Goal: Find specific page/section: Find specific page/section

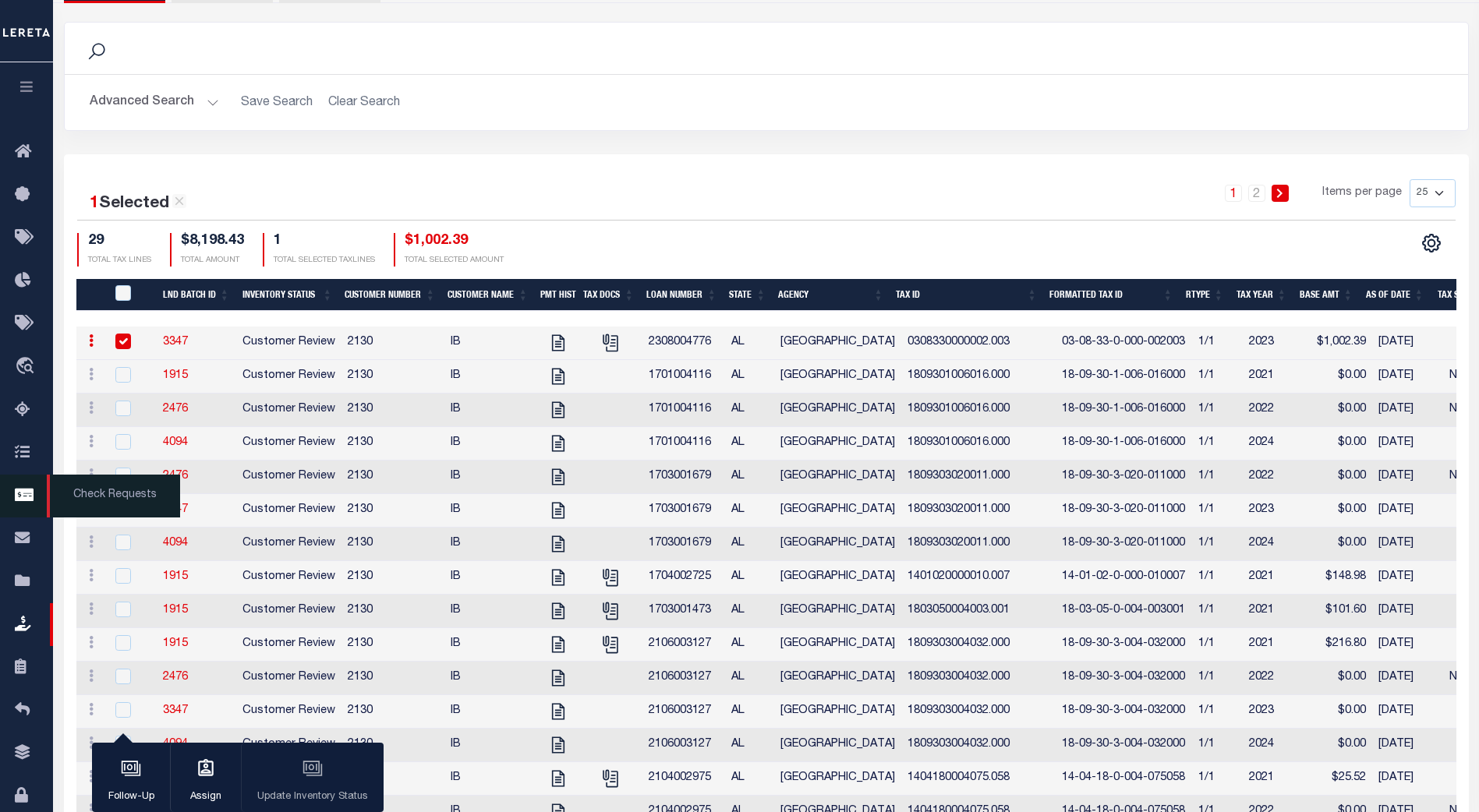
scroll to position [0, 534]
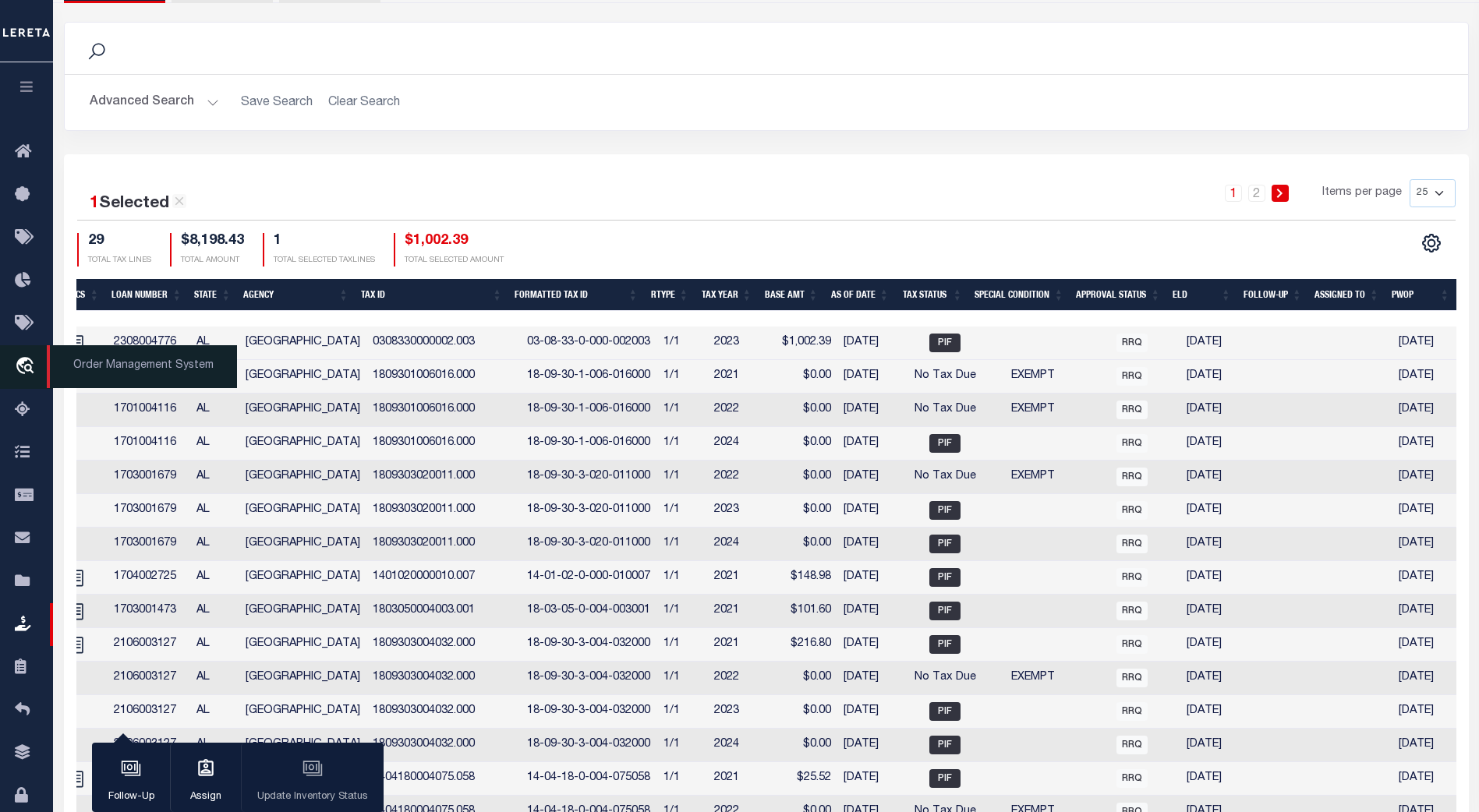
click at [33, 369] on icon "travel_explore" at bounding box center [27, 366] width 25 height 20
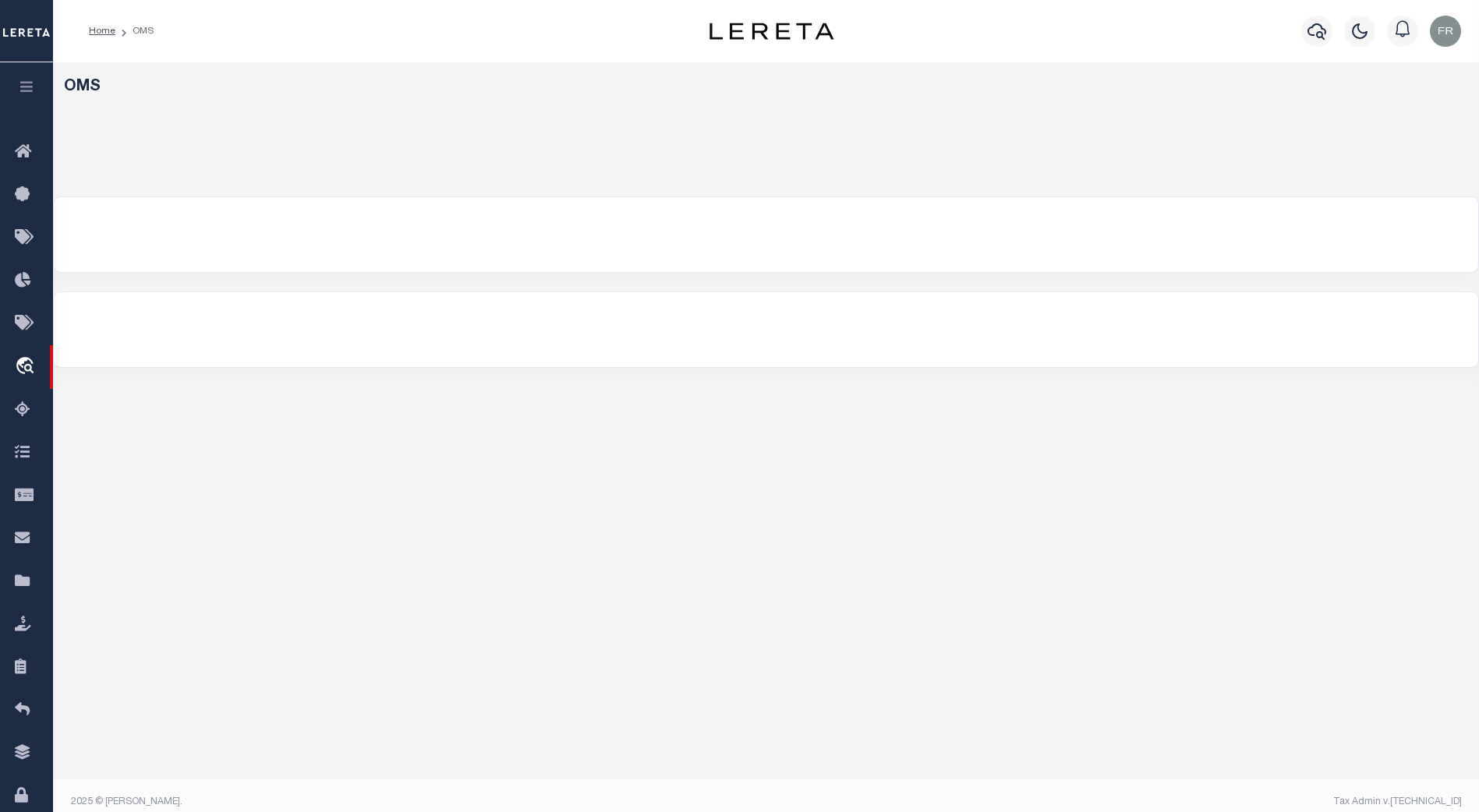
select select "200"
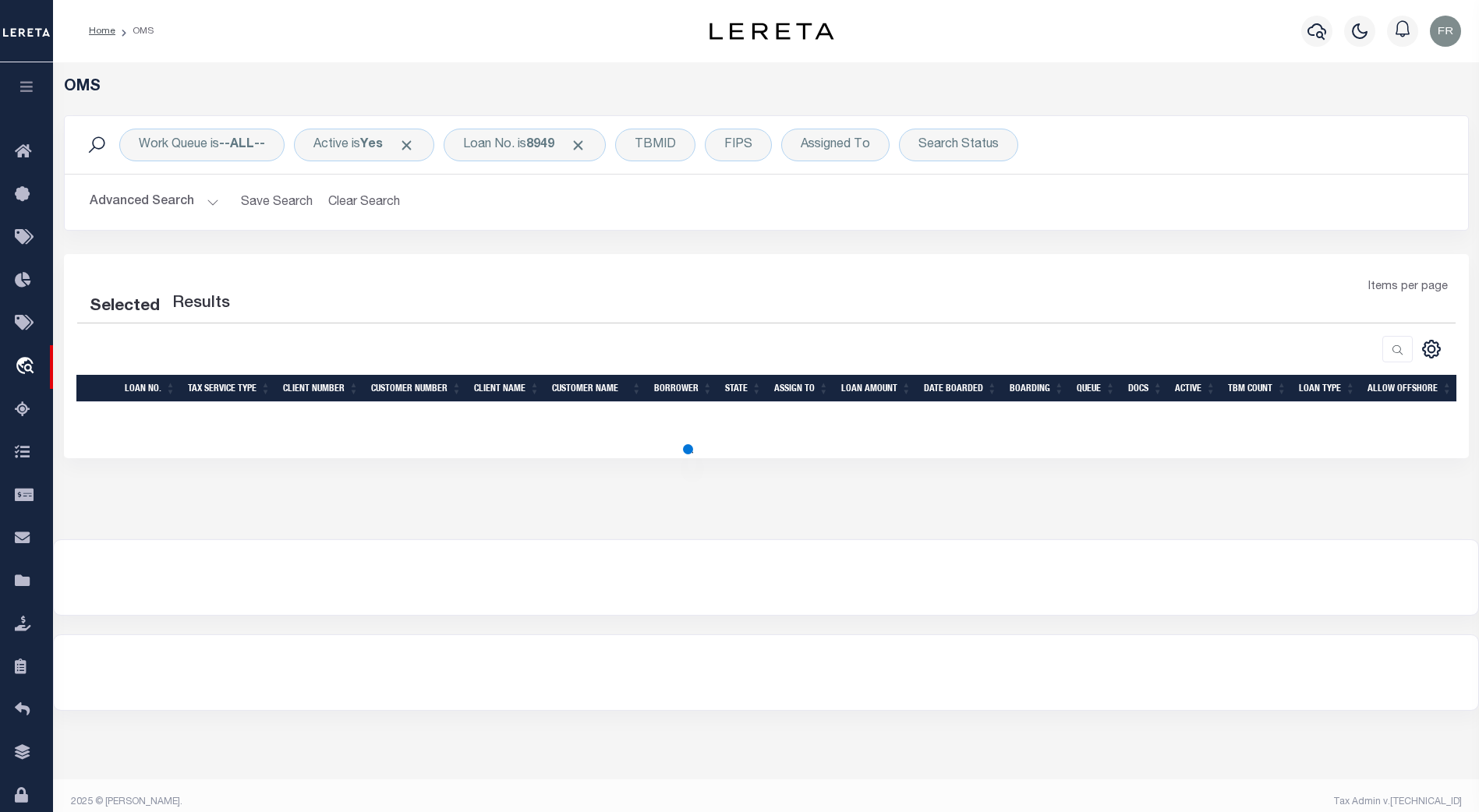
select select "200"
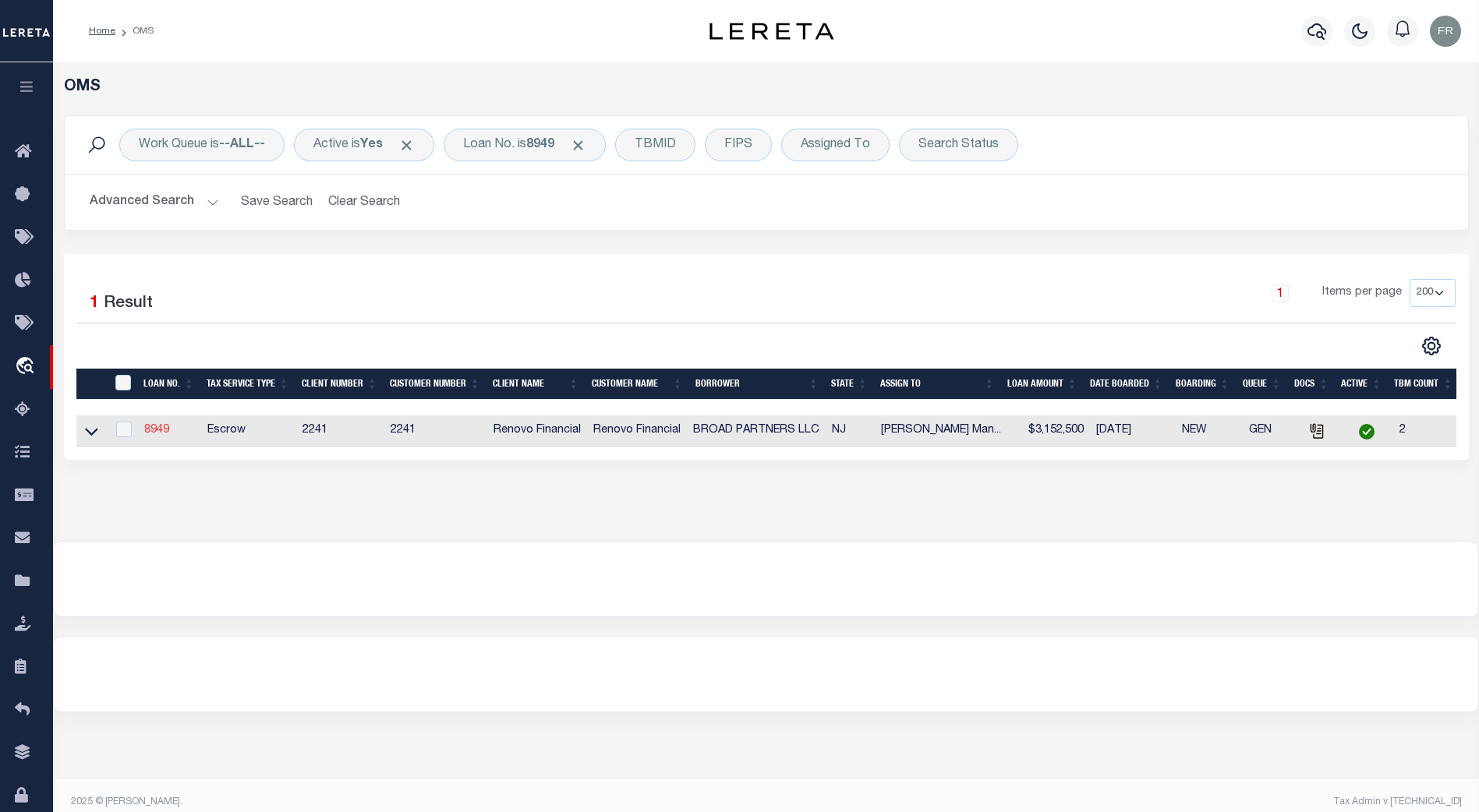
click at [157, 430] on link "8949" at bounding box center [156, 429] width 25 height 11
type input "8949"
type input "BROAD PARTNERS LLC"
select select
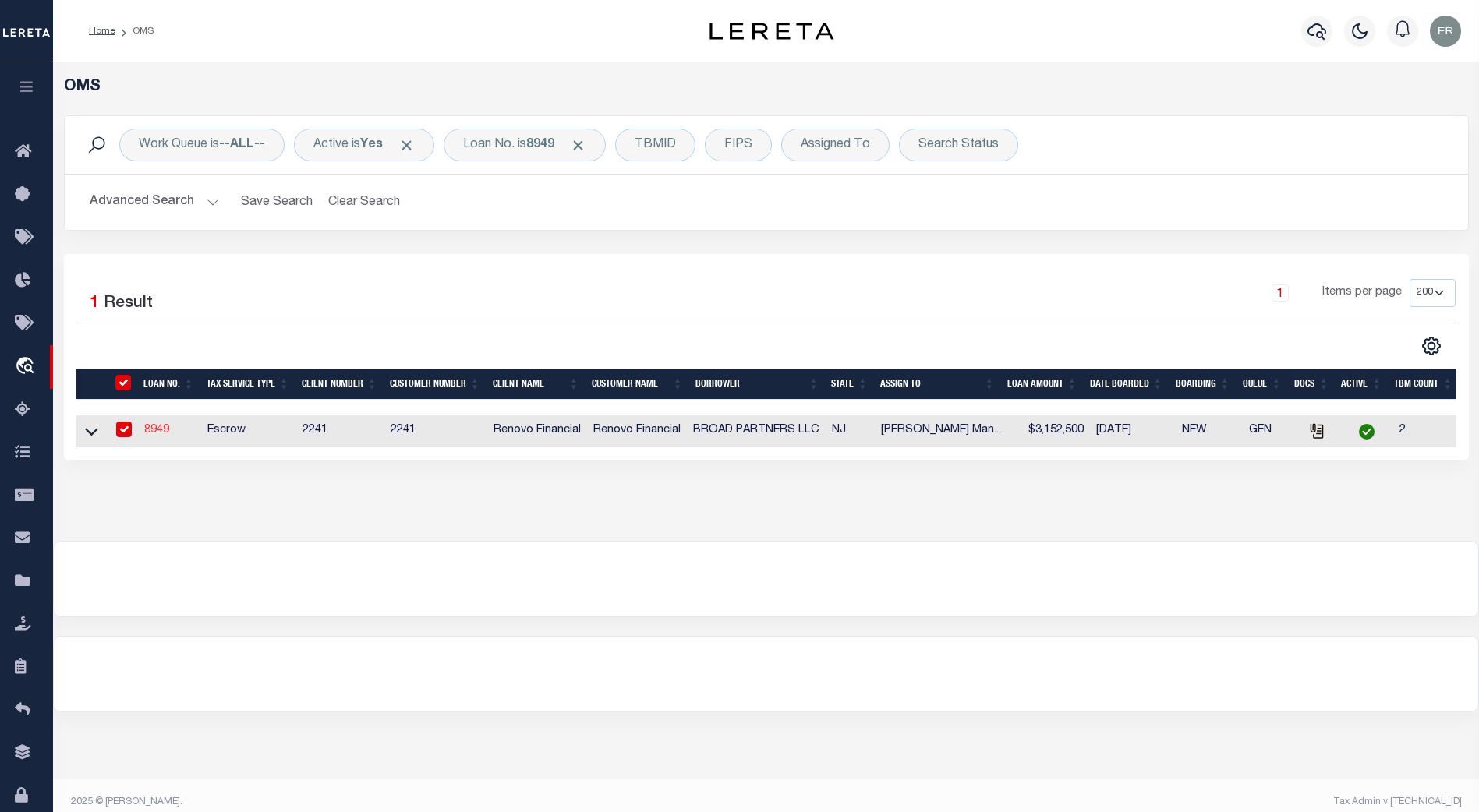
type input "2638 Colt Rd"
type input "Palos Verdes CA 90275"
select select "Escrow"
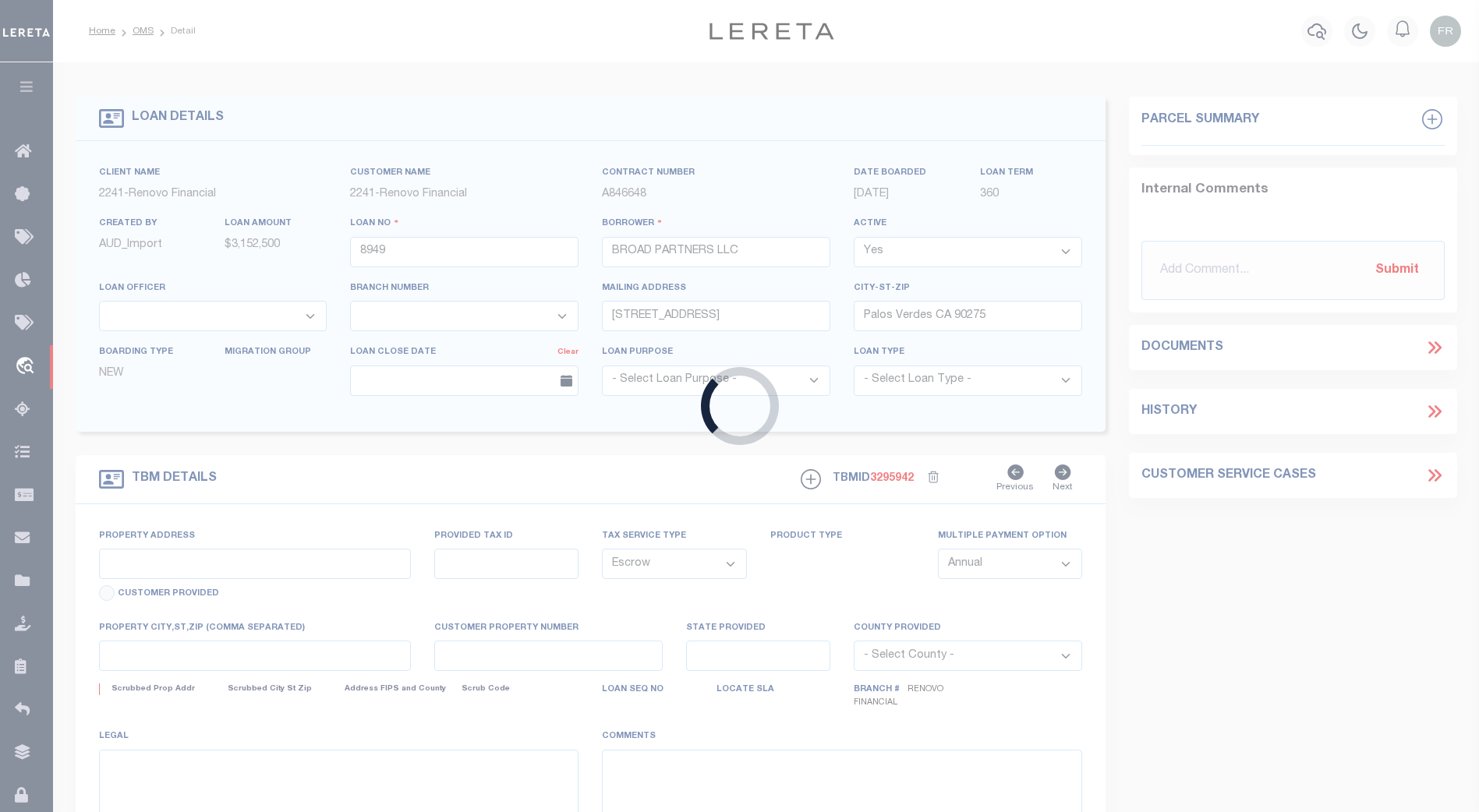
type input "376 Broad Street"
select select
type input "Newark, NJ 07104"
type input "a0k8Y00000dDsPk"
type input "NJ"
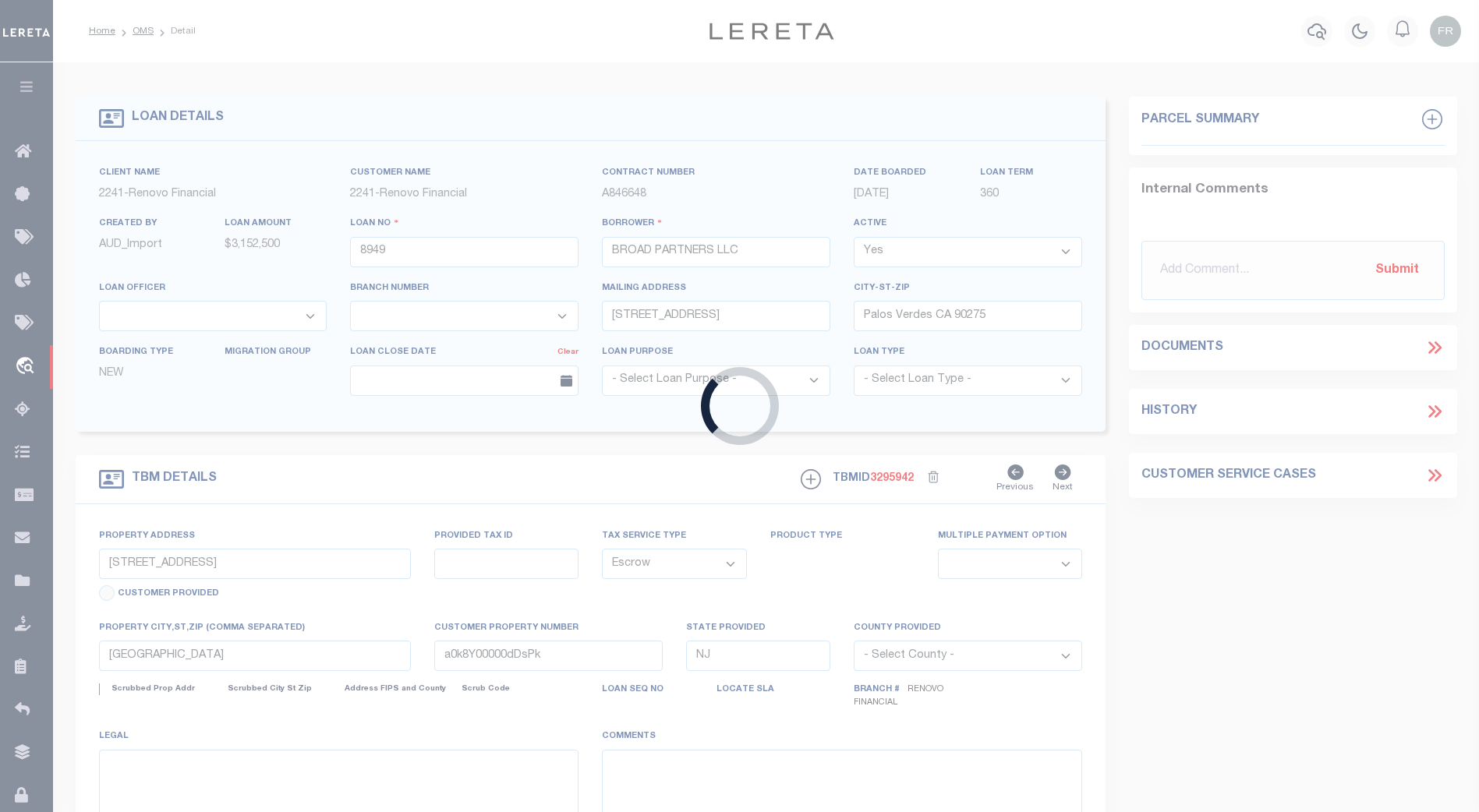
select select
type textarea "LEGAL REQUIRED"
select select "25066"
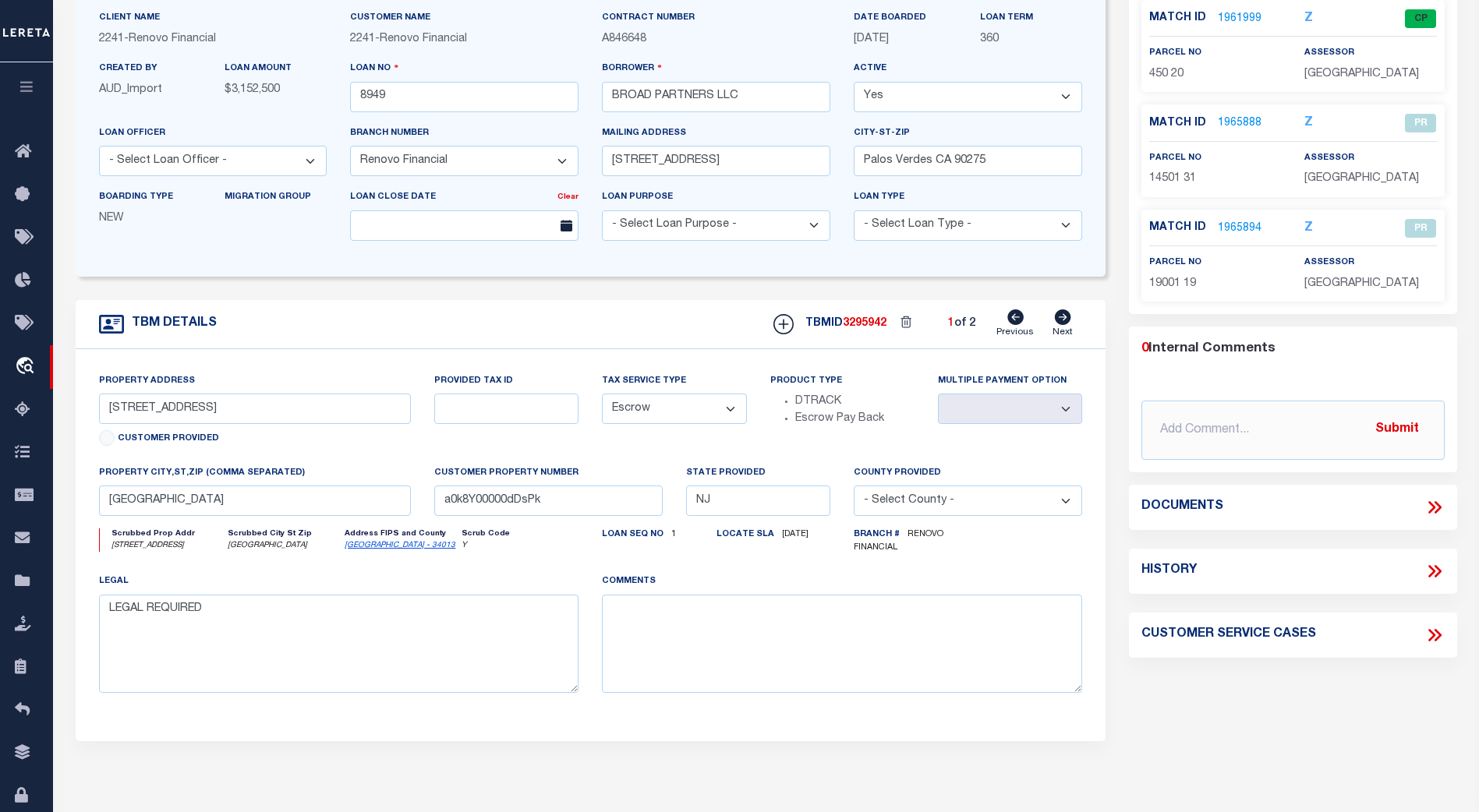
click at [1435, 508] on icon at bounding box center [1431, 507] width 7 height 13
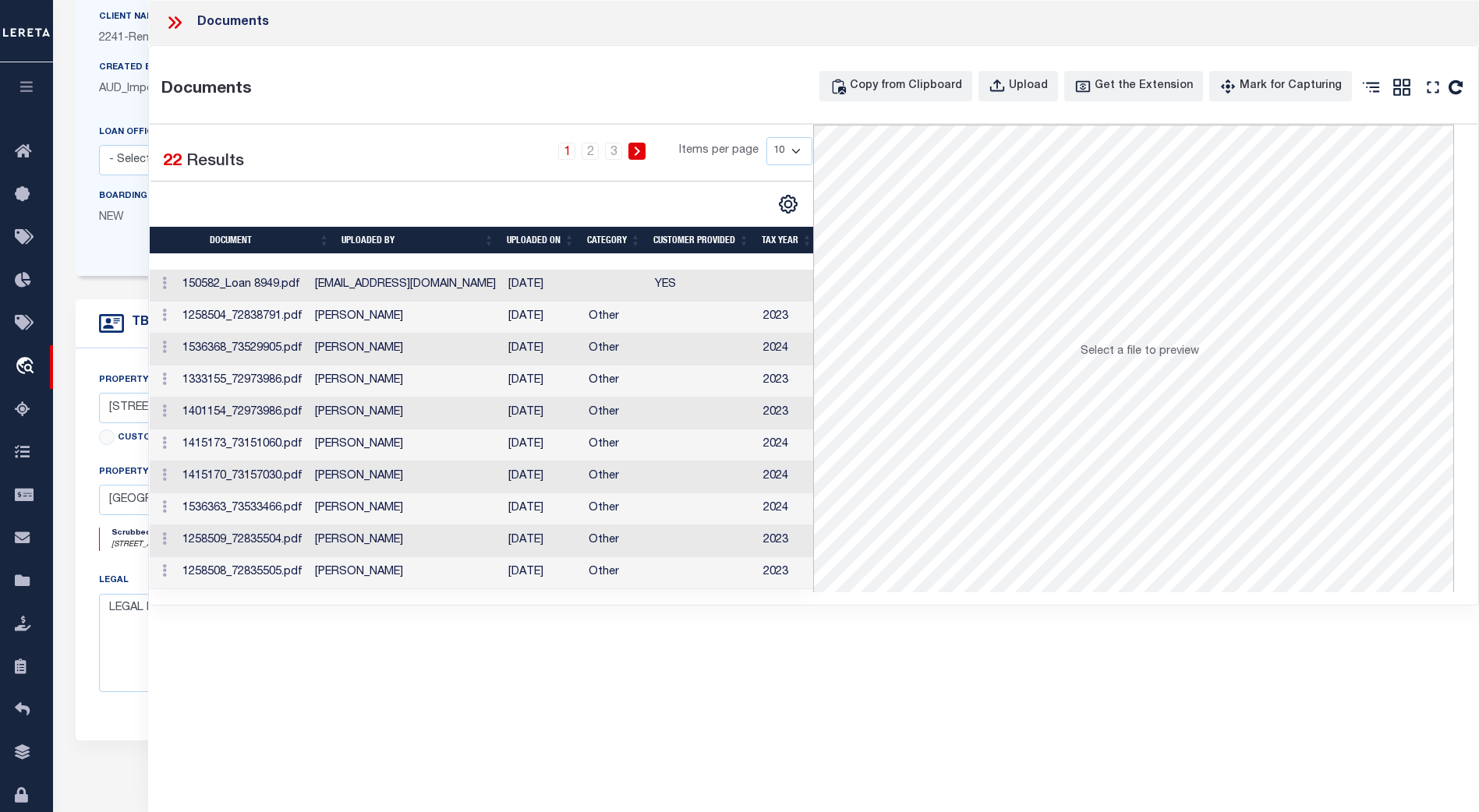
click at [177, 22] on icon at bounding box center [175, 22] width 20 height 20
